Goal: Information Seeking & Learning: Learn about a topic

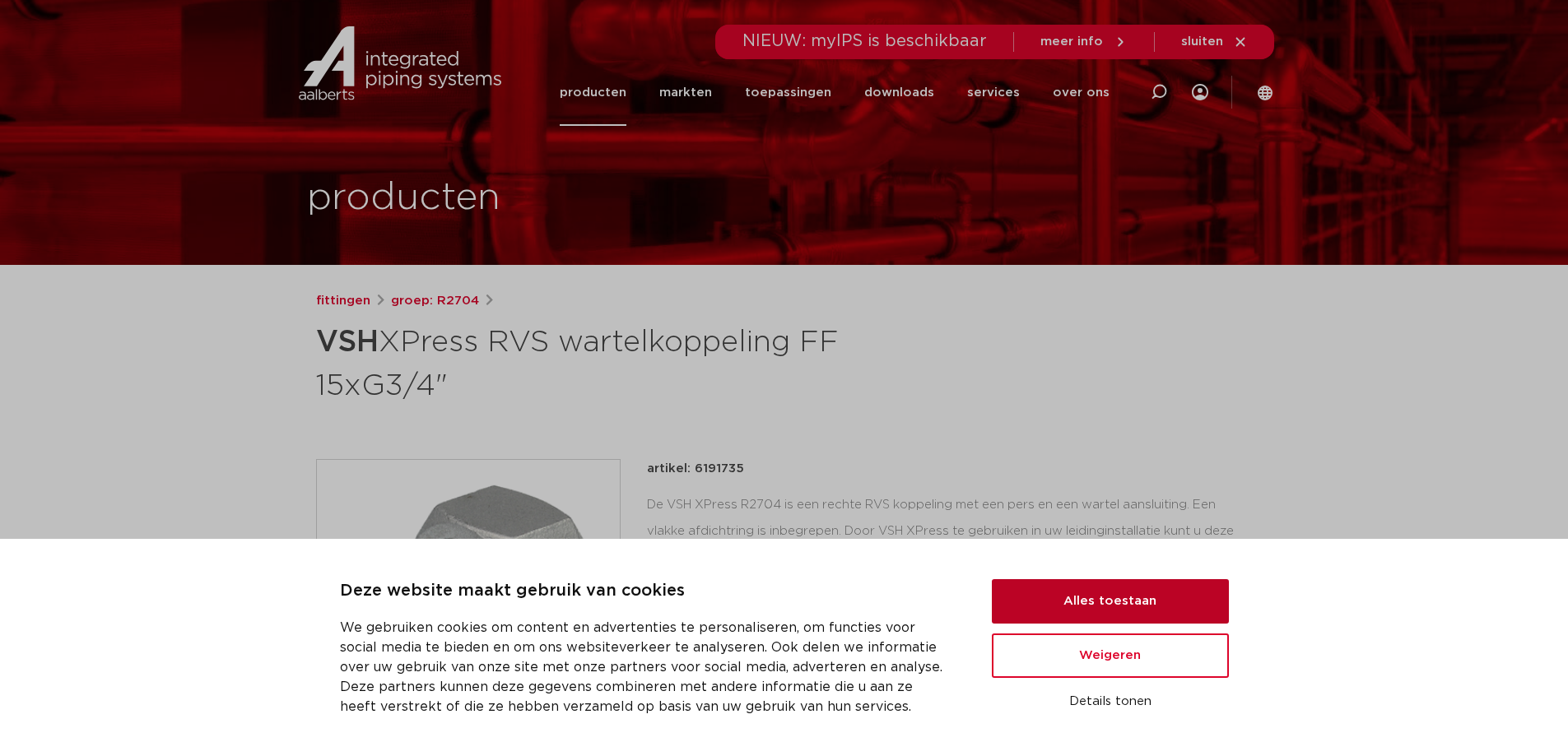
click at [1087, 596] on button "Alles toestaan" at bounding box center [1110, 601] width 237 height 45
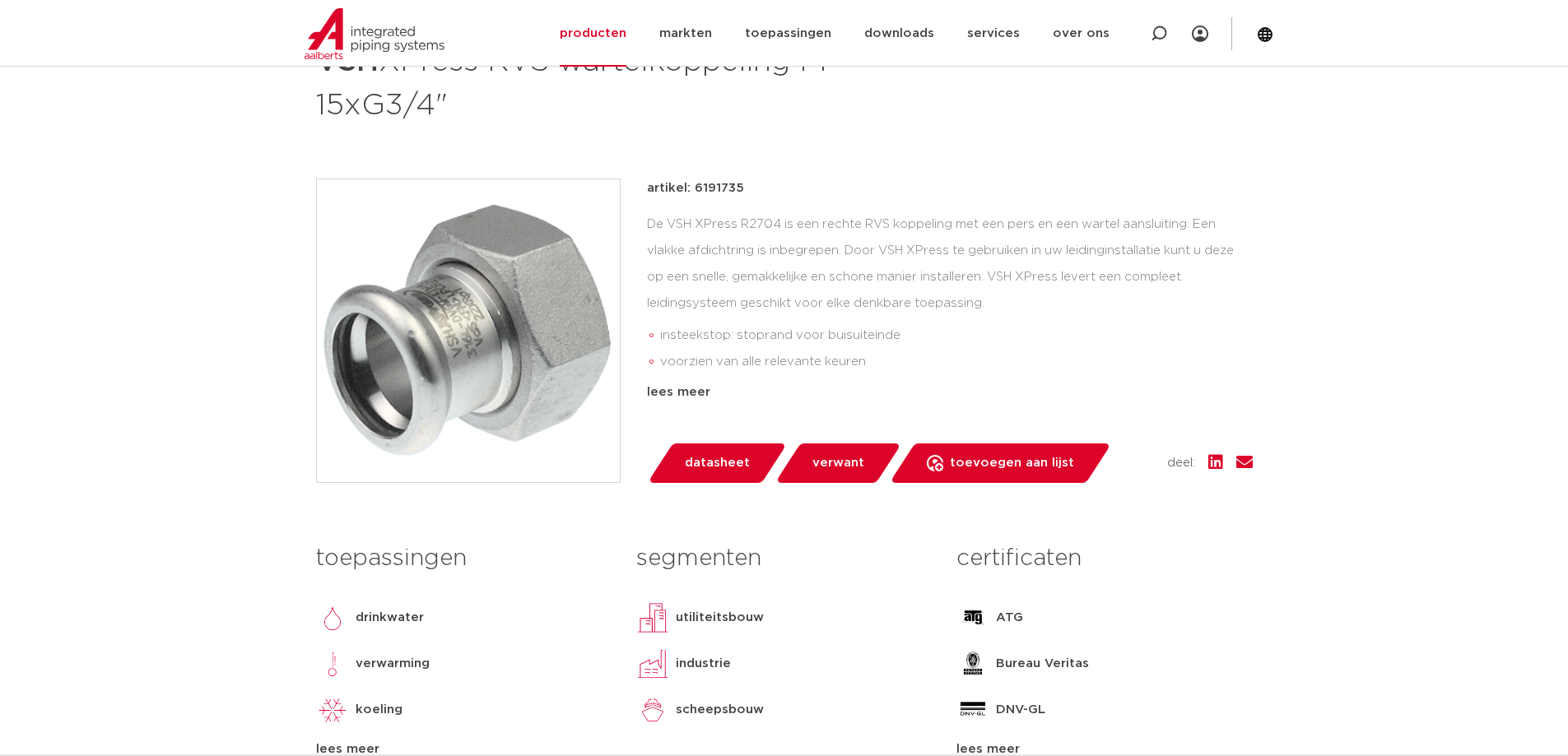
scroll to position [329, 0]
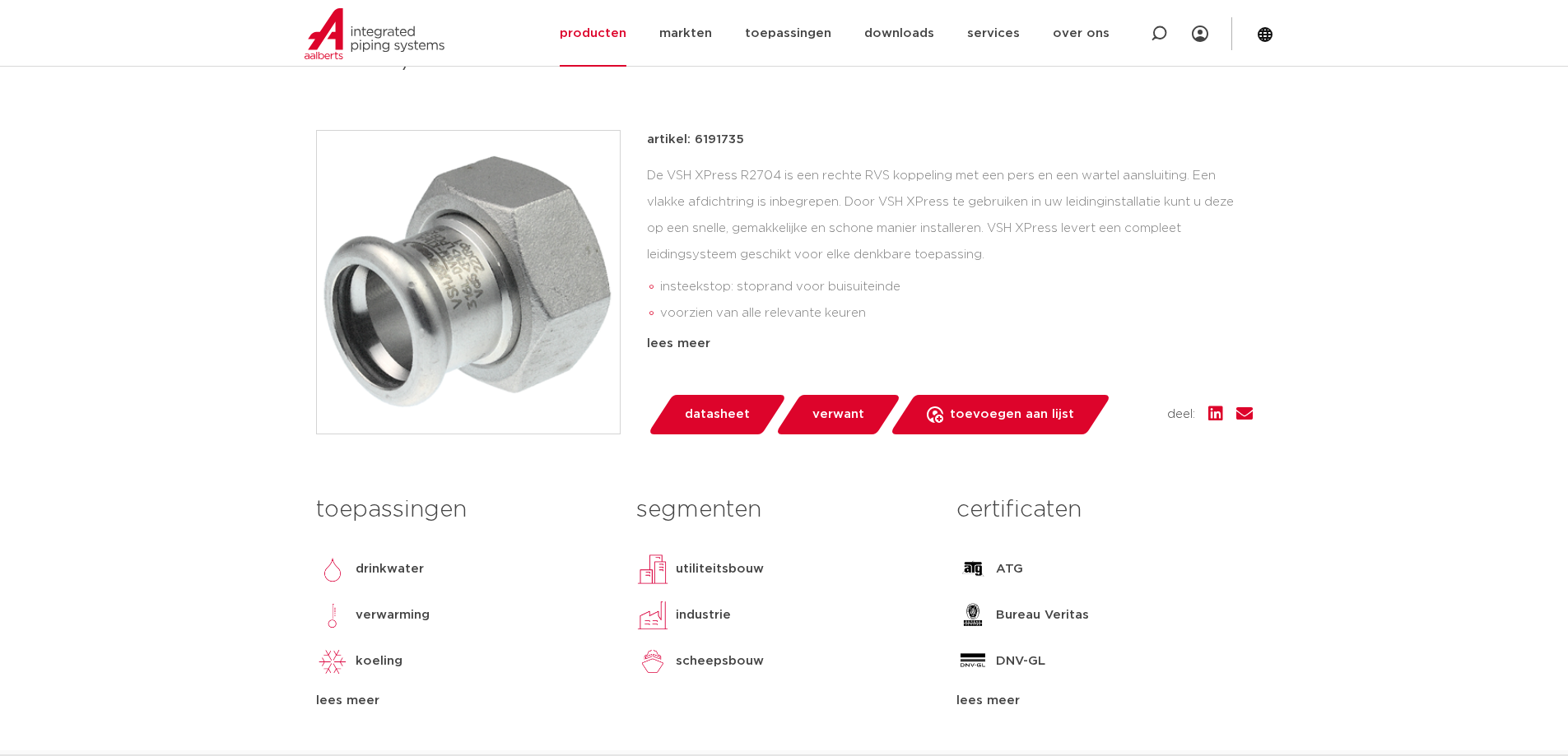
click at [820, 419] on span "verwant" at bounding box center [839, 414] width 52 height 26
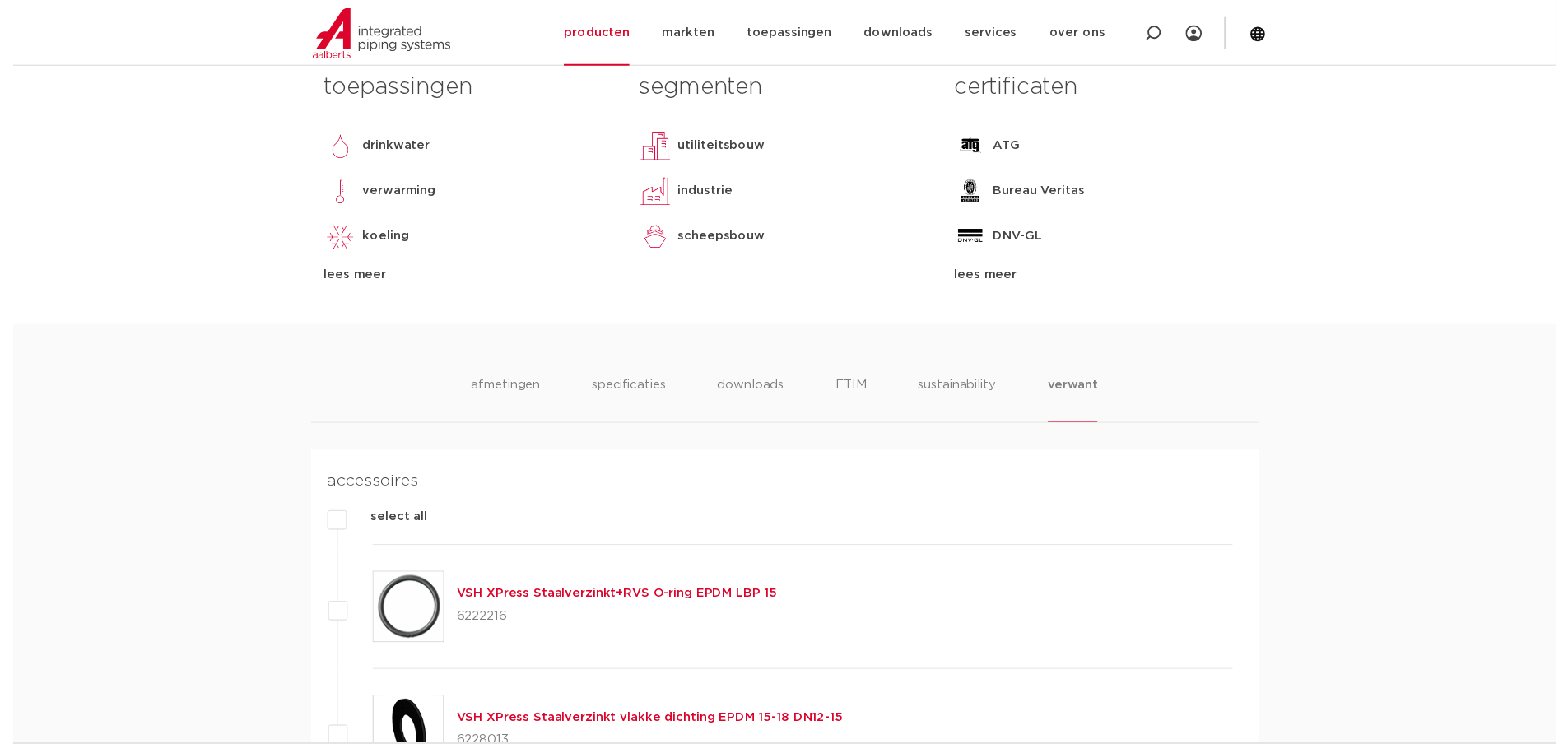
scroll to position [339, 0]
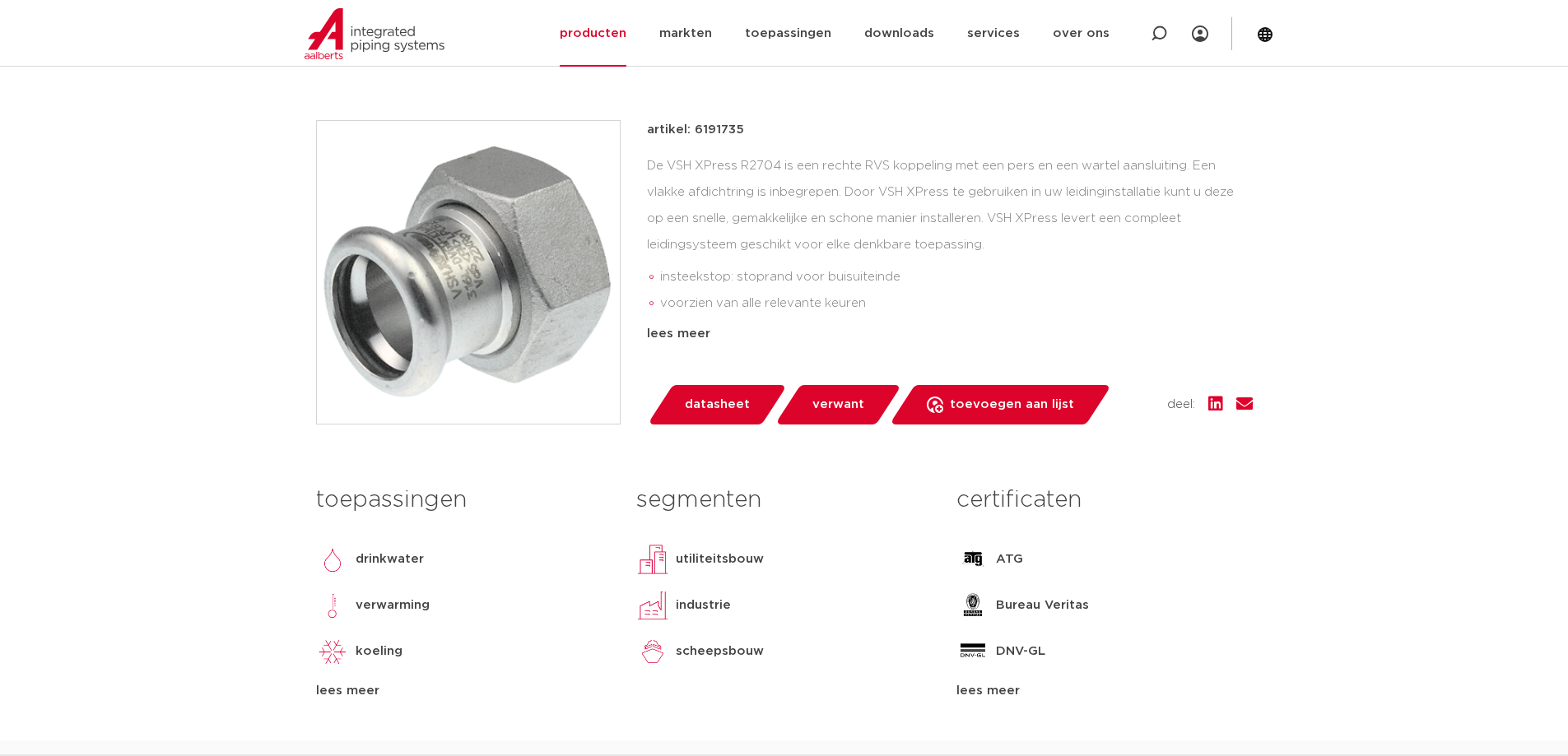
click at [707, 399] on span "datasheet" at bounding box center [717, 404] width 65 height 26
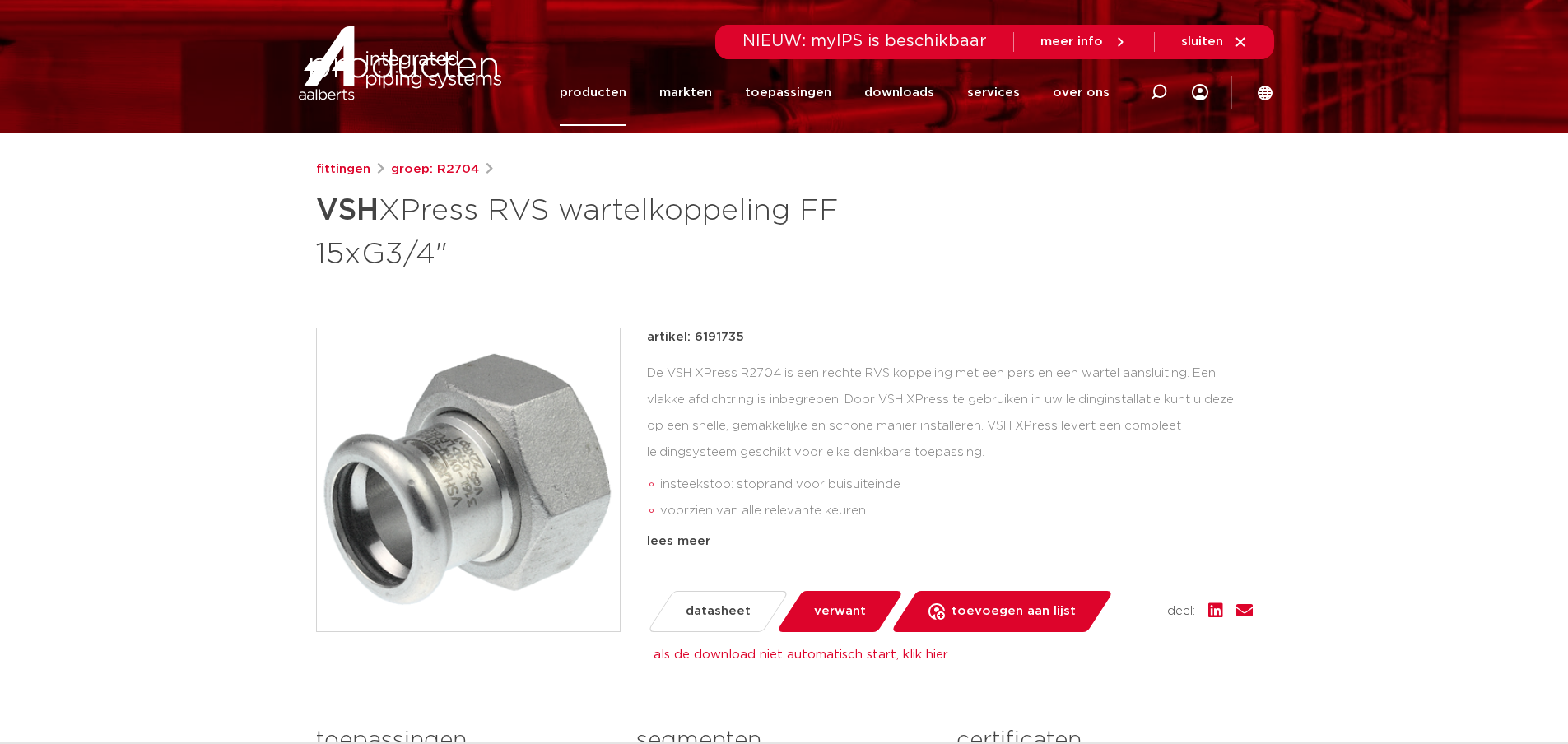
scroll to position [0, 0]
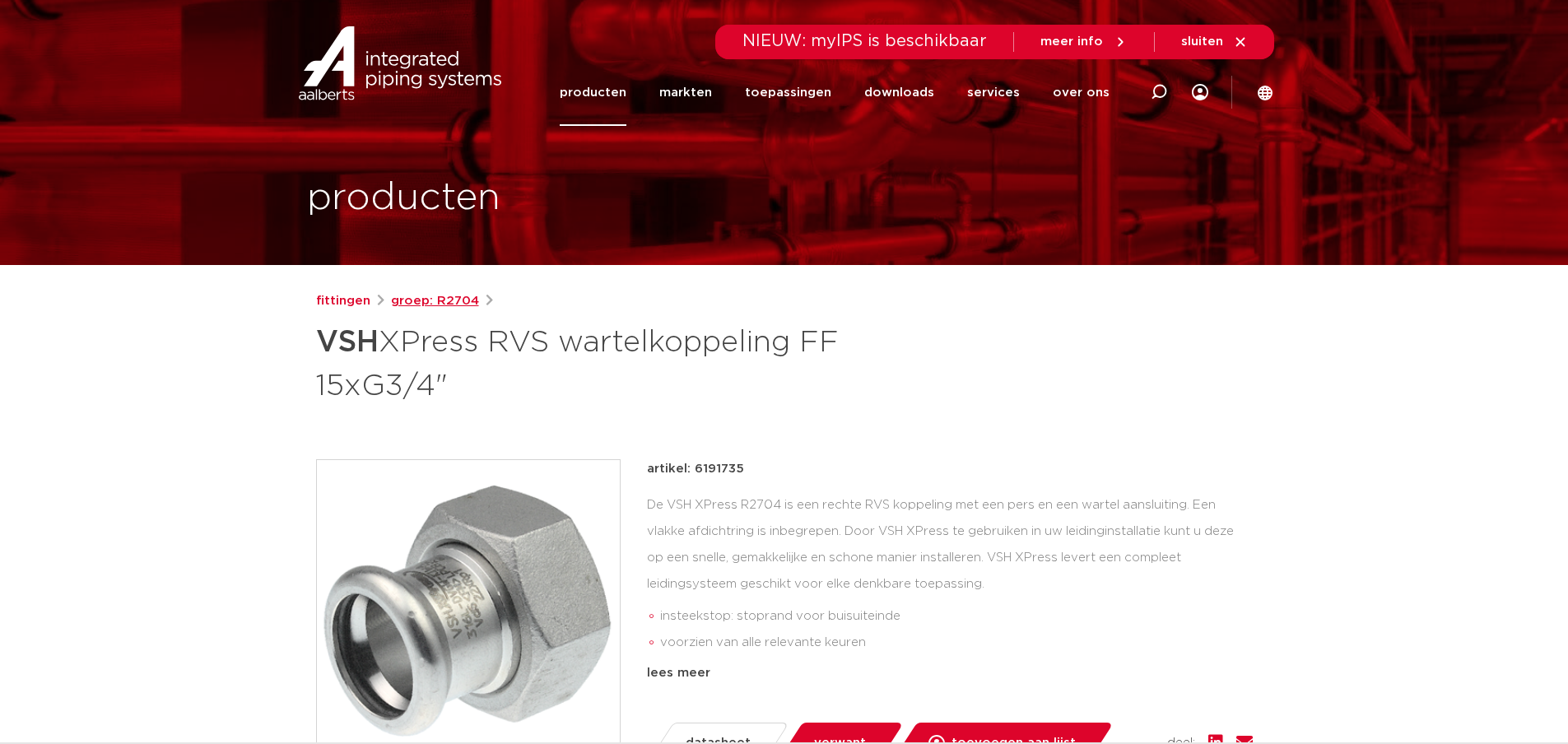
click at [441, 301] on link "groep: R2704" at bounding box center [435, 300] width 88 height 19
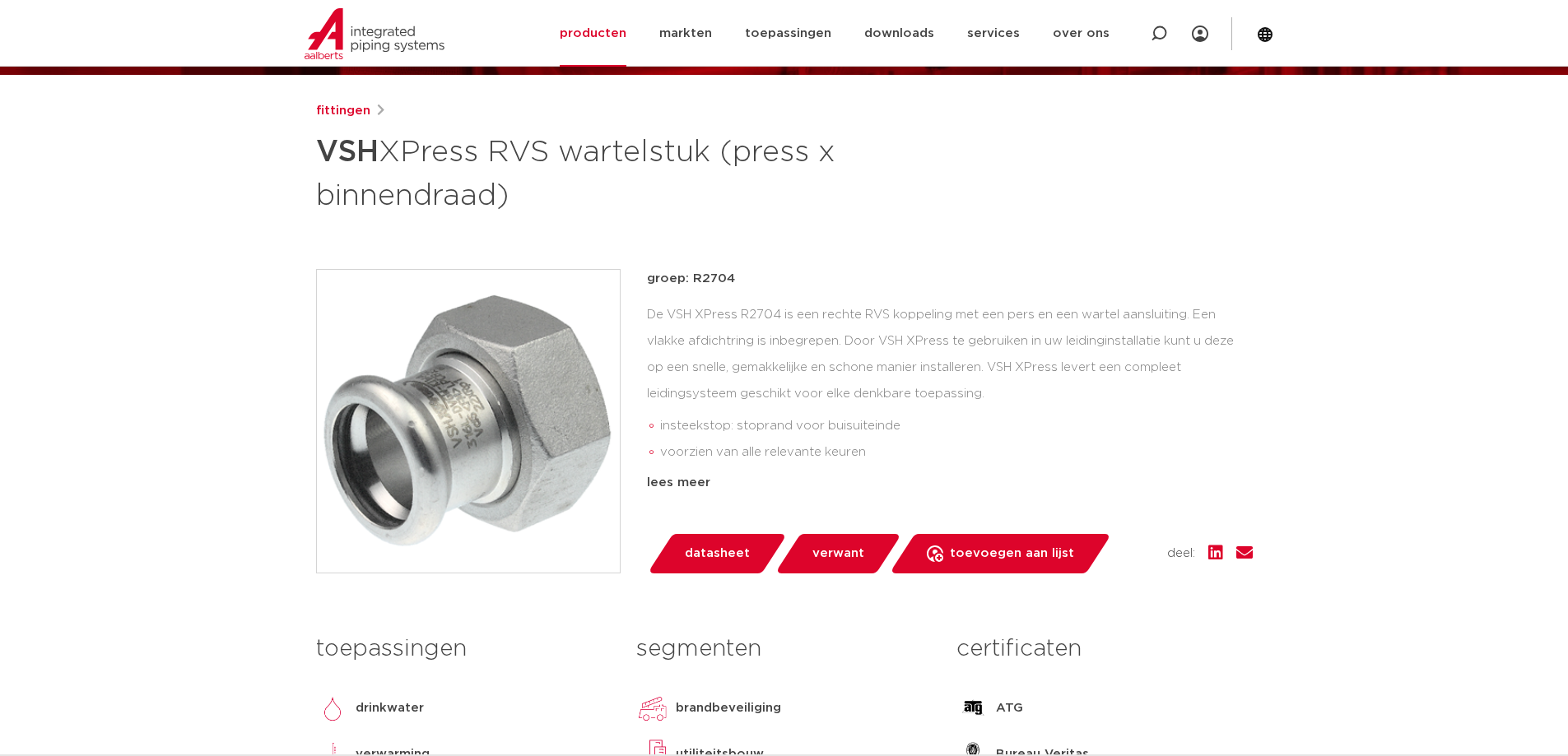
scroll to position [165, 0]
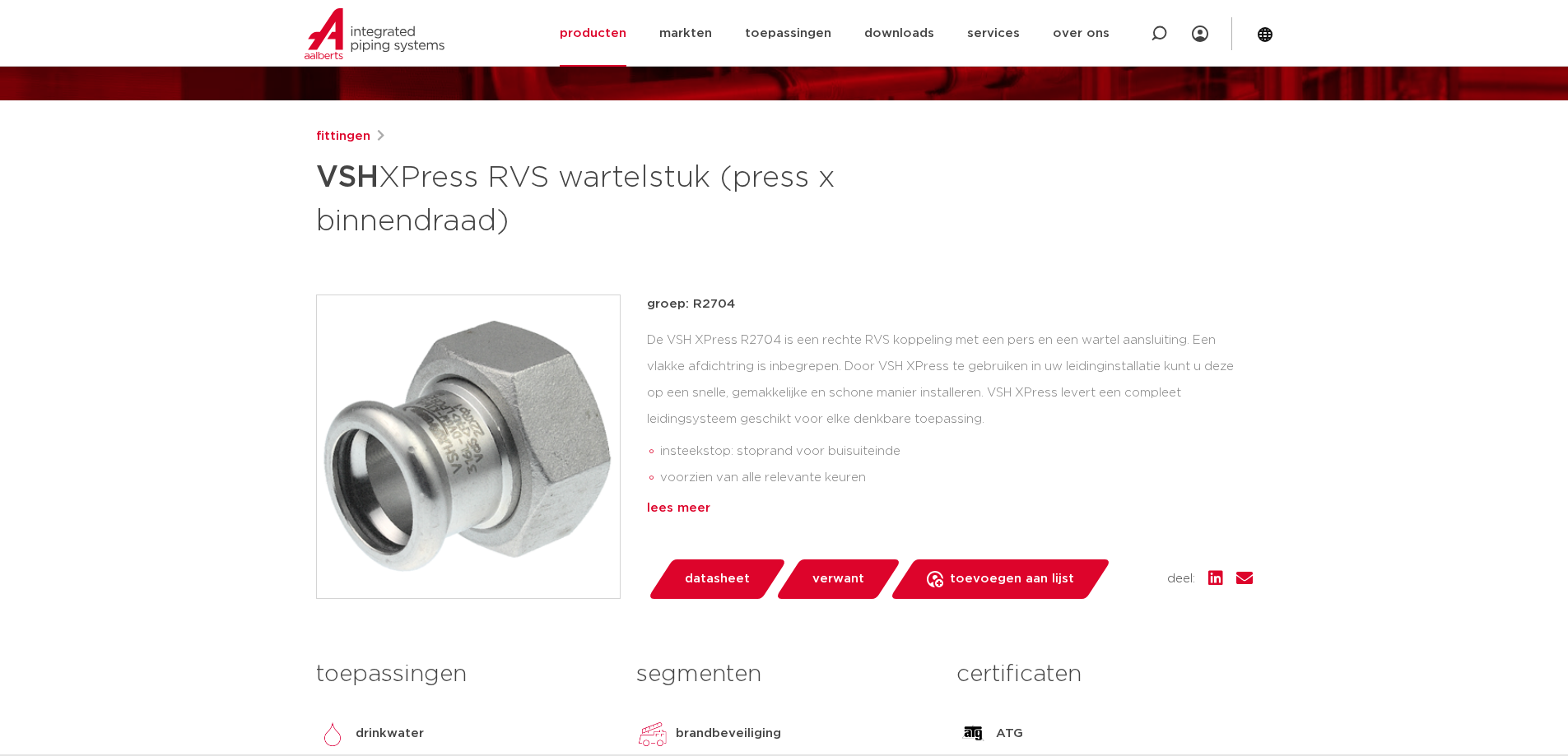
click at [702, 511] on div "lees meer" at bounding box center [950, 508] width 606 height 19
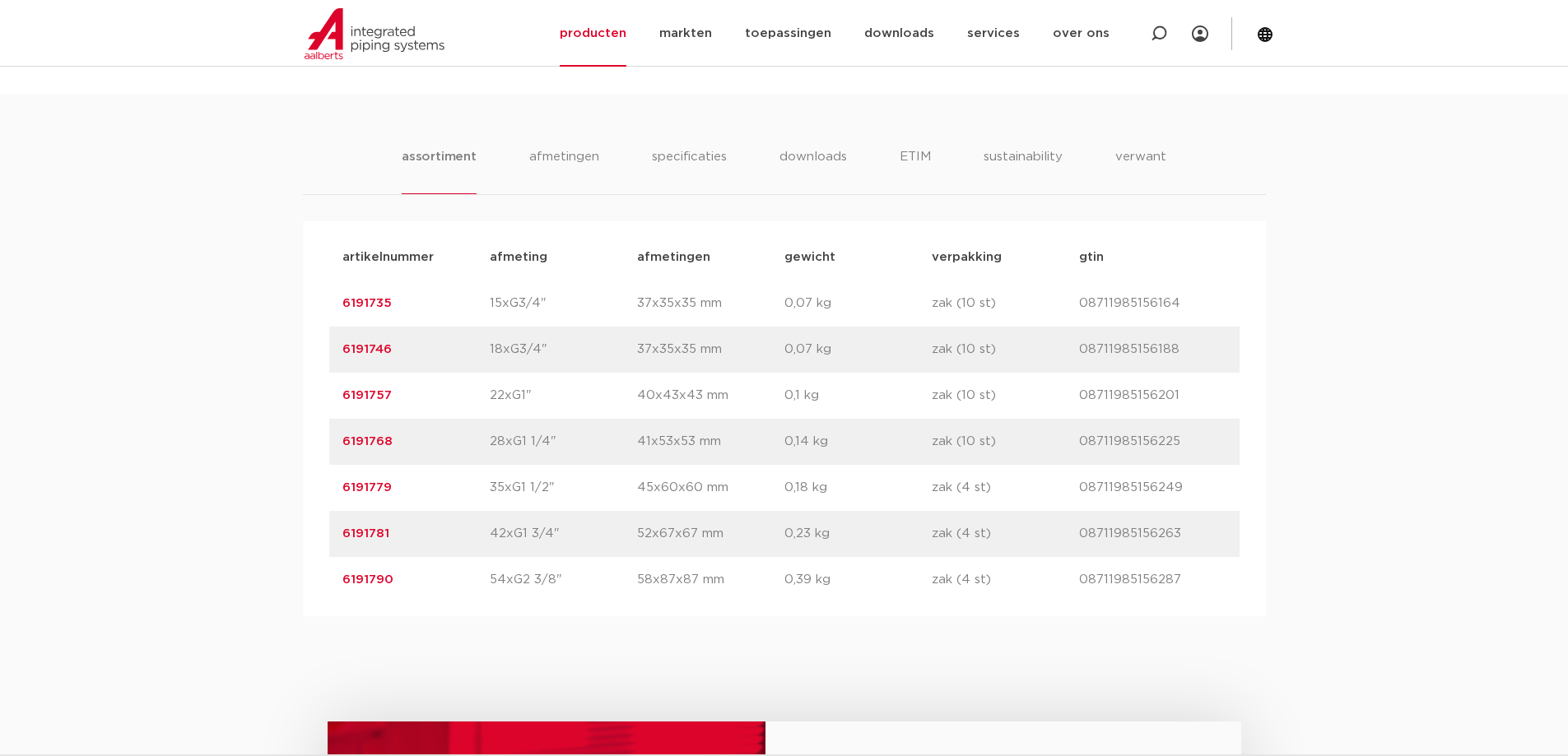
scroll to position [822, 0]
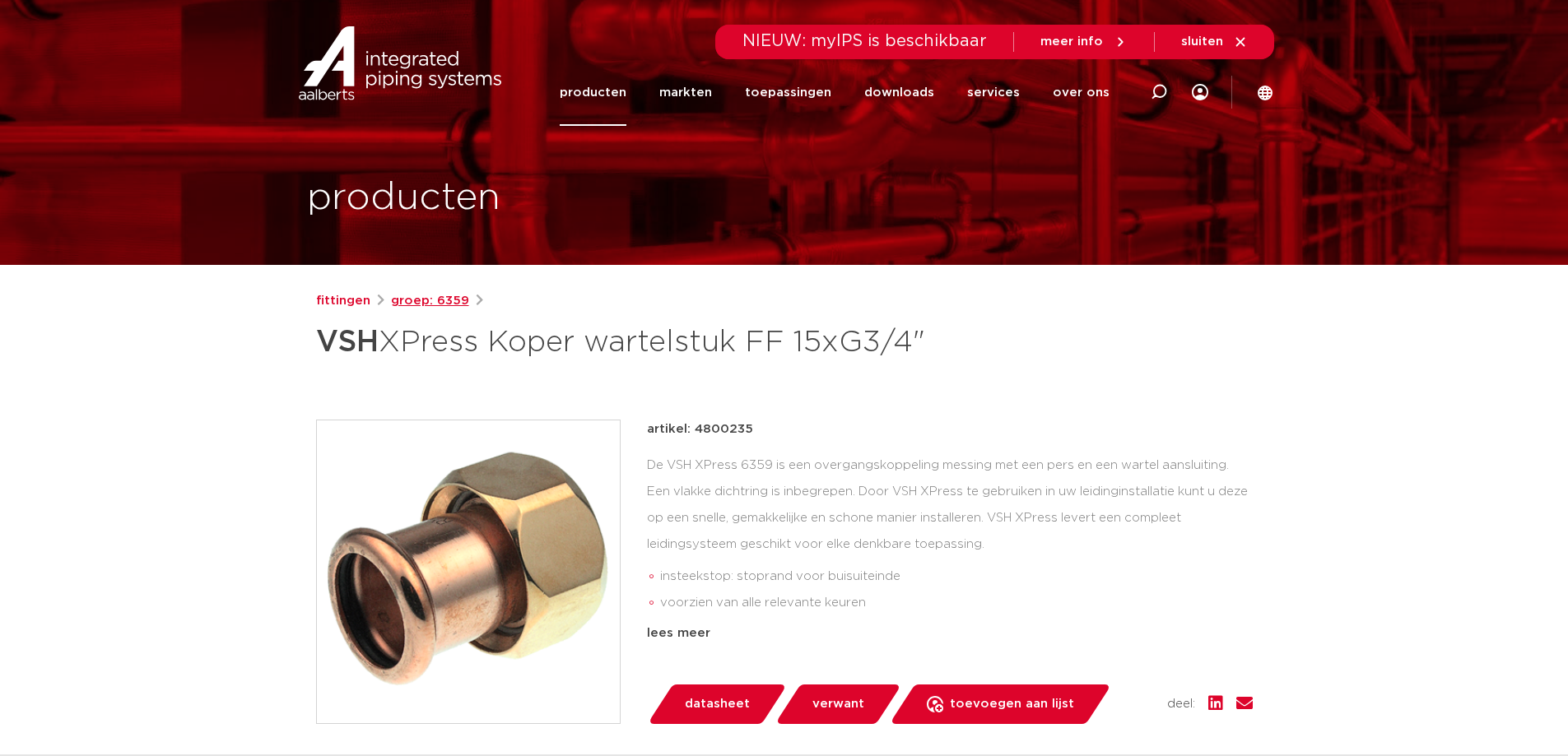
click at [423, 299] on link "groep: 6359" at bounding box center [430, 300] width 78 height 19
